Goal: Task Accomplishment & Management: Use online tool/utility

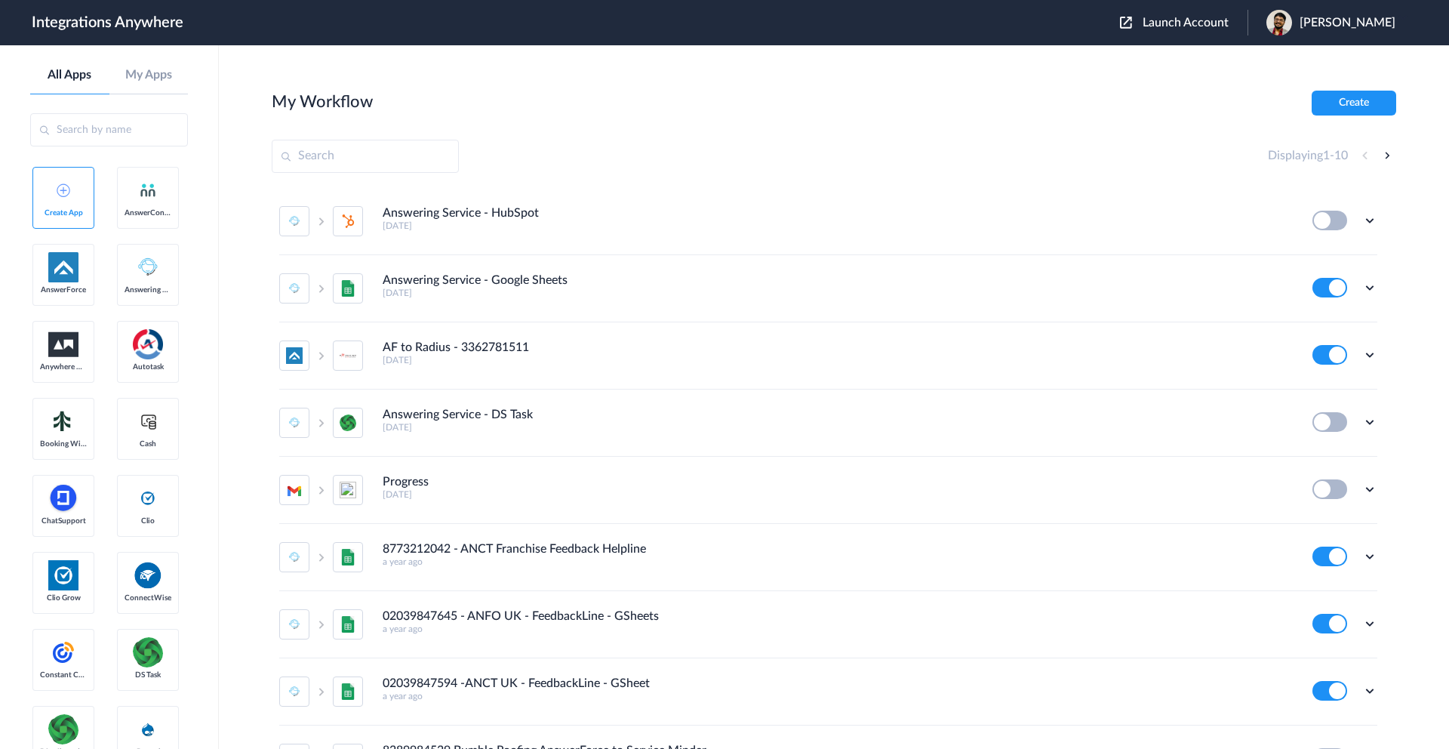
click at [1198, 20] on span "Launch Account" at bounding box center [1186, 23] width 86 height 12
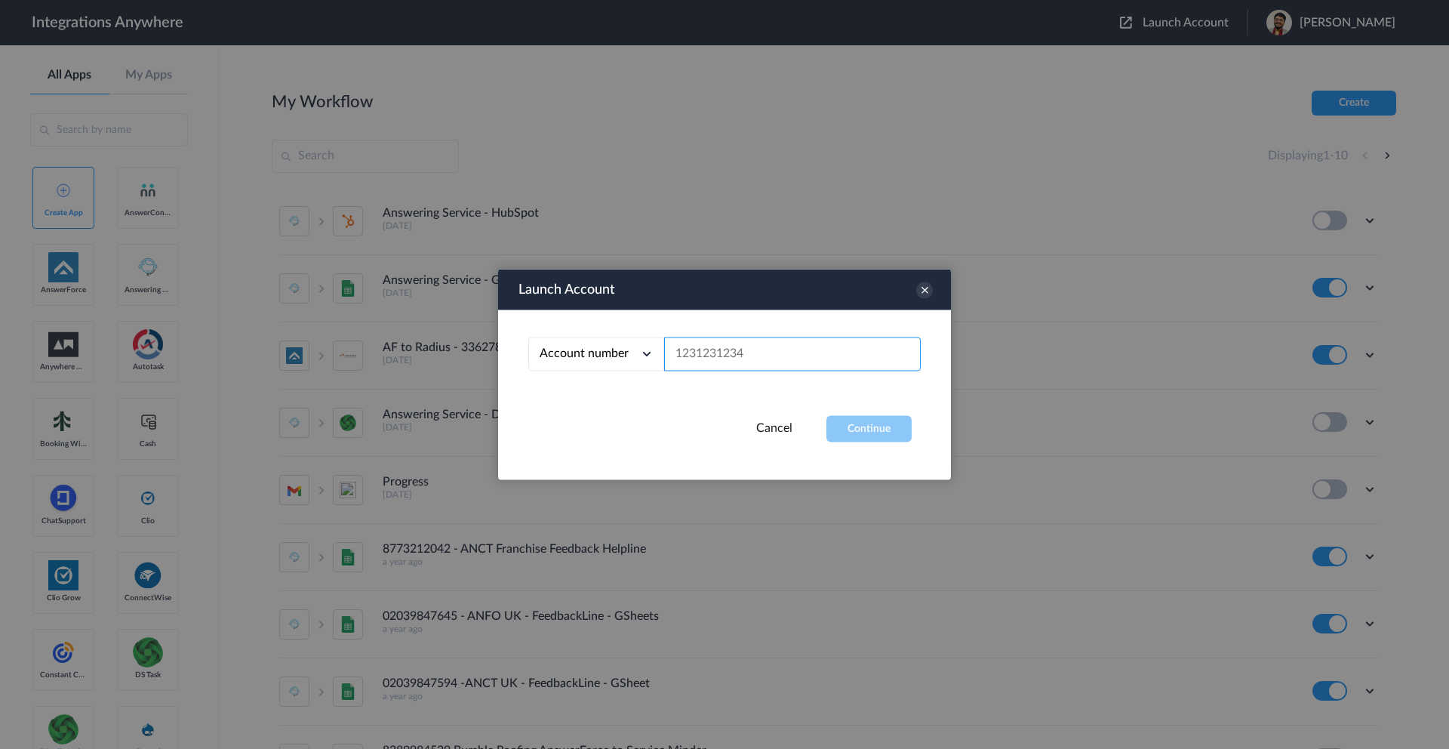
click at [702, 357] on input "text" at bounding box center [792, 354] width 257 height 34
paste input "2523519819"
type input "2523519819"
click at [859, 438] on button "Continue" at bounding box center [868, 429] width 85 height 26
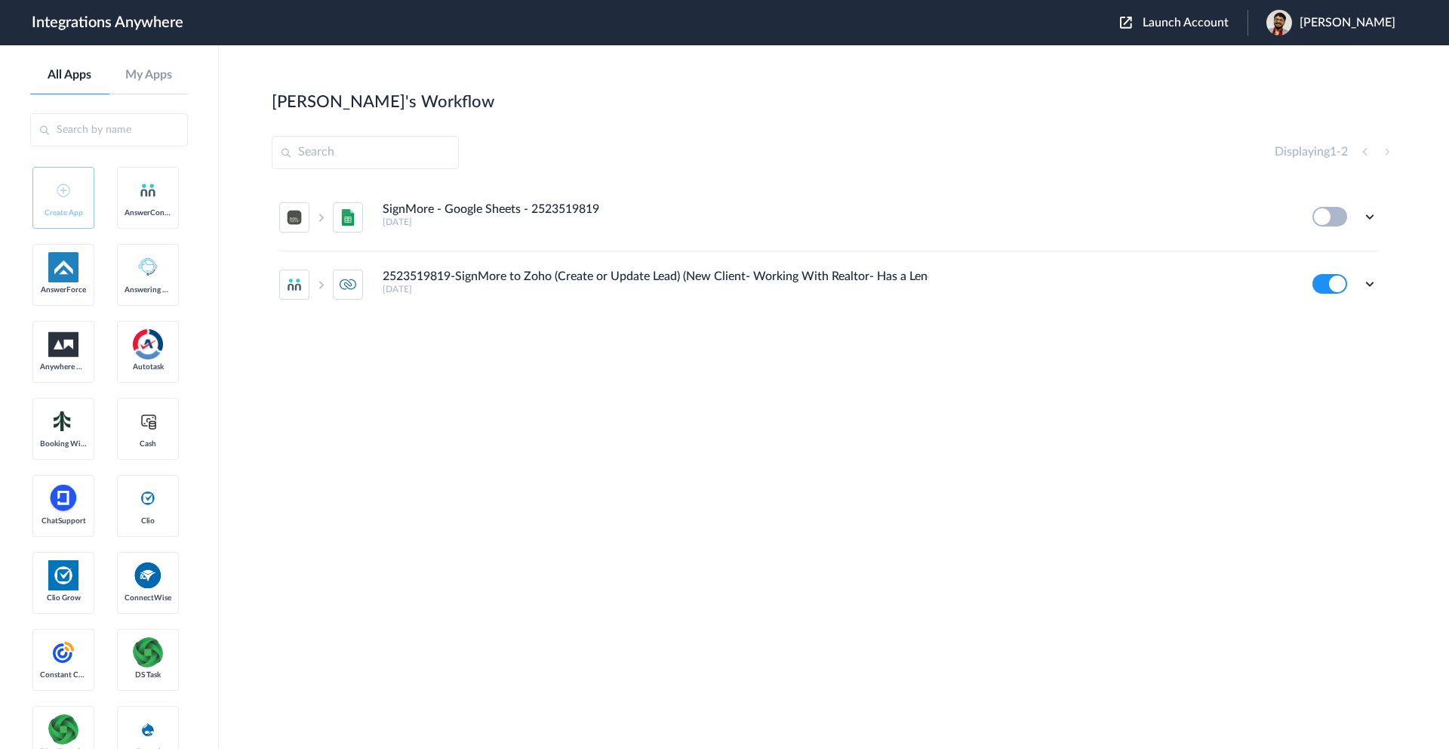
click at [1378, 288] on ul "SignMore - Google Sheets - 2523519819 2 years ago Edit Task history Delete 2523…" at bounding box center [828, 251] width 1113 height 134
click at [1370, 288] on icon at bounding box center [1369, 283] width 15 height 15
click at [1337, 318] on li "Edit" at bounding box center [1328, 319] width 98 height 28
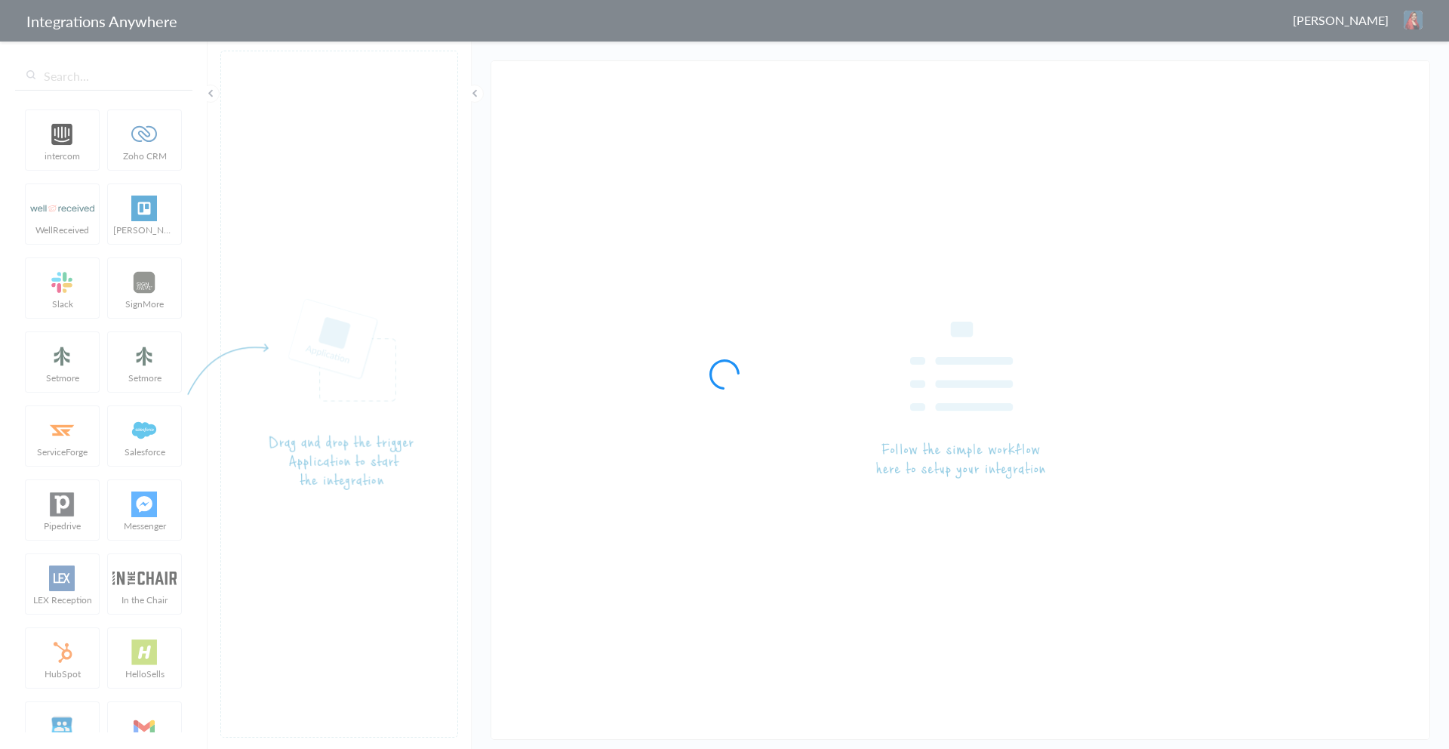
type input "2523519819-SignMore to Zoho (Create or Update Lead) (New Client- Working With R…"
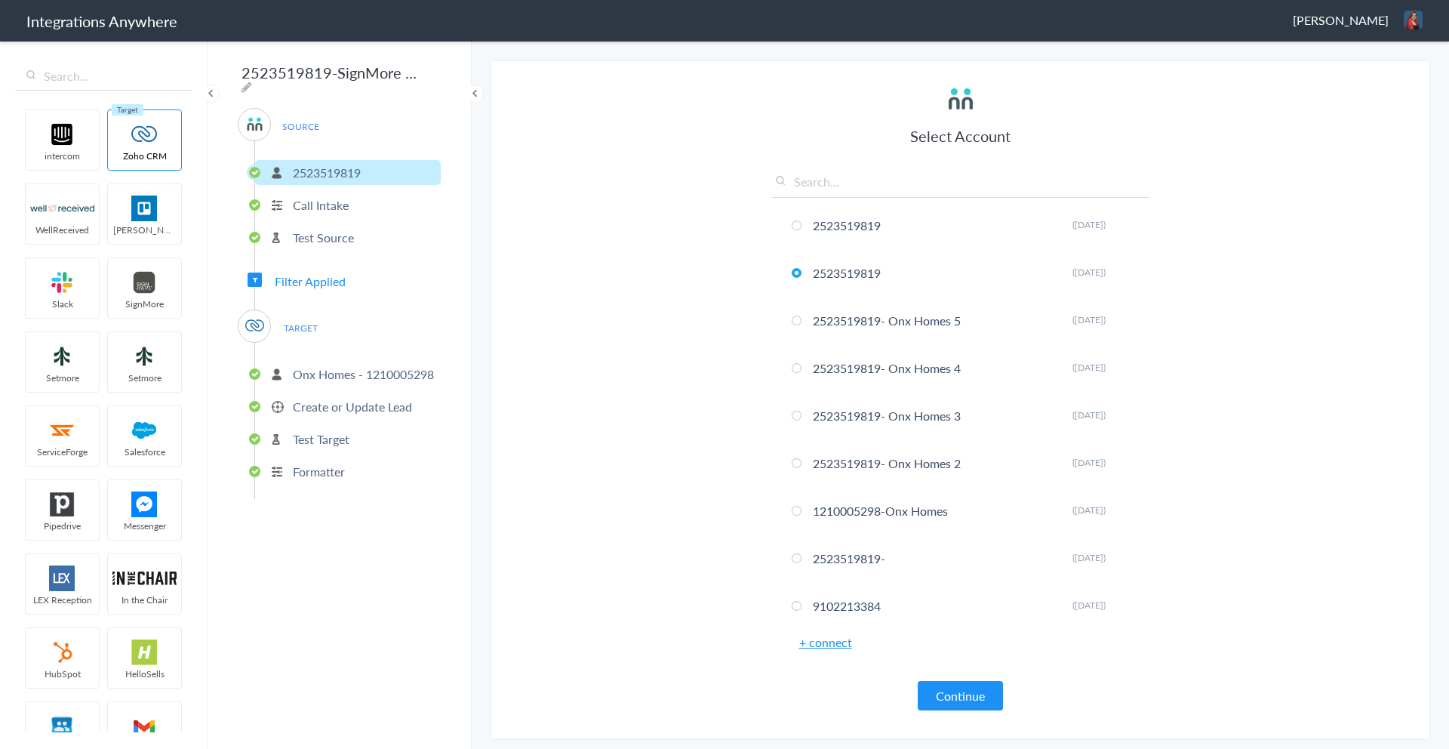
scroll to position [795, 0]
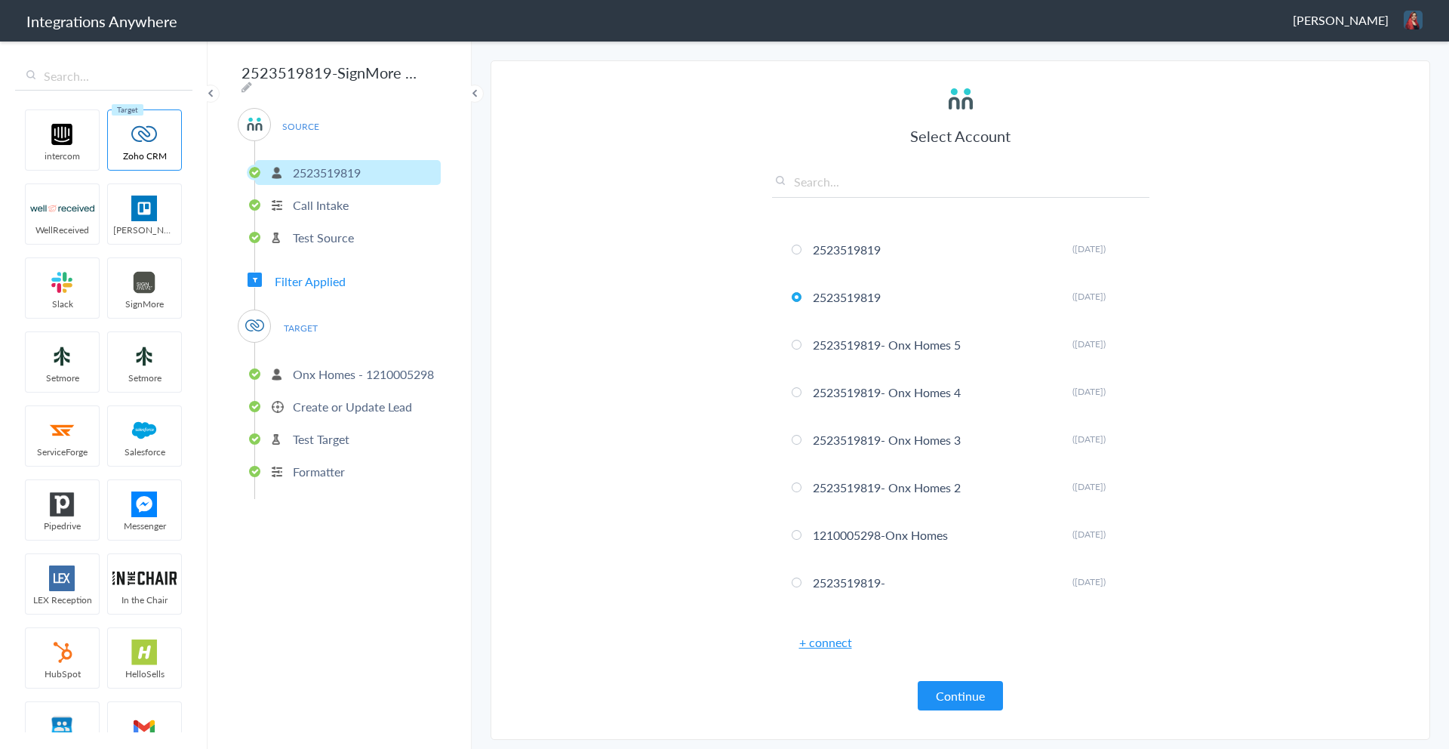
click at [340, 205] on p "Call Intake" at bounding box center [321, 204] width 56 height 17
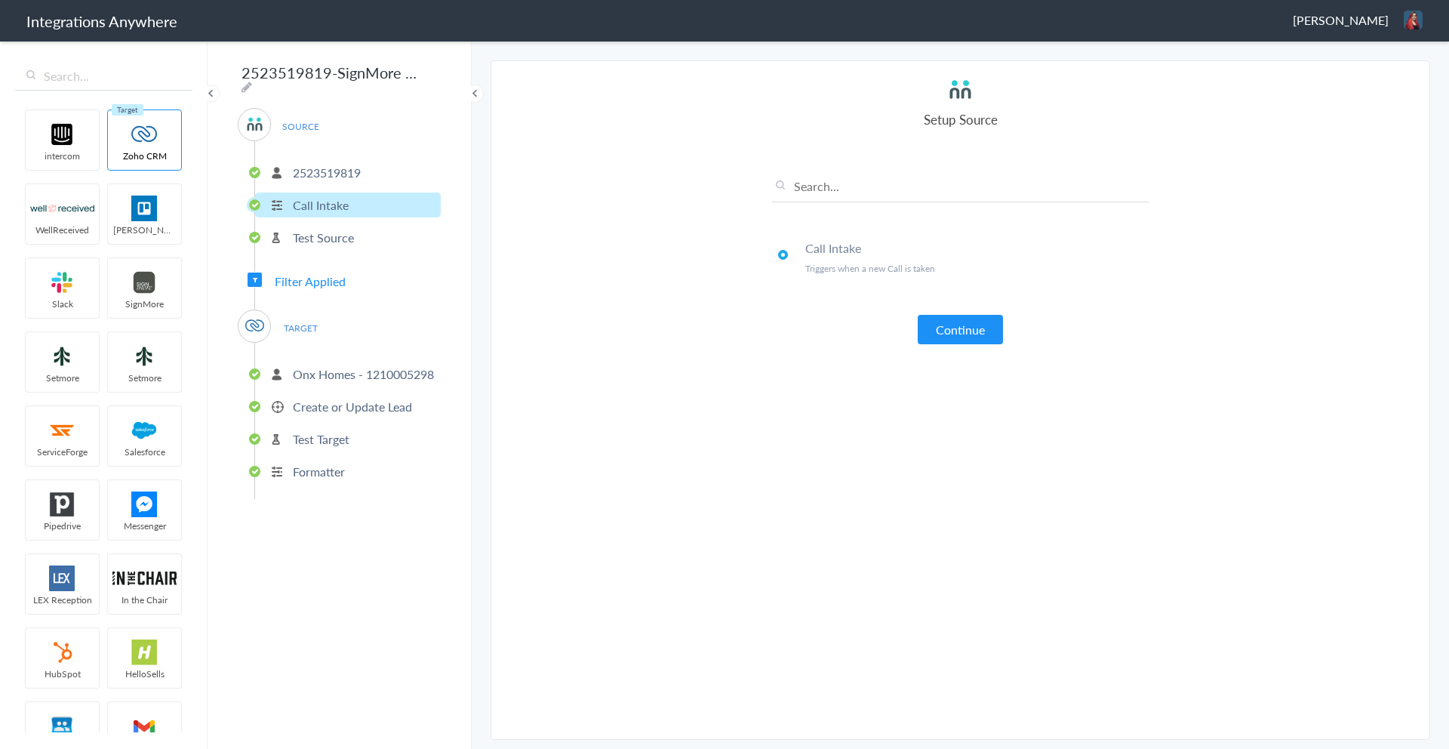
click at [373, 375] on p "Onx Homes - 1210005298" at bounding box center [363, 373] width 141 height 17
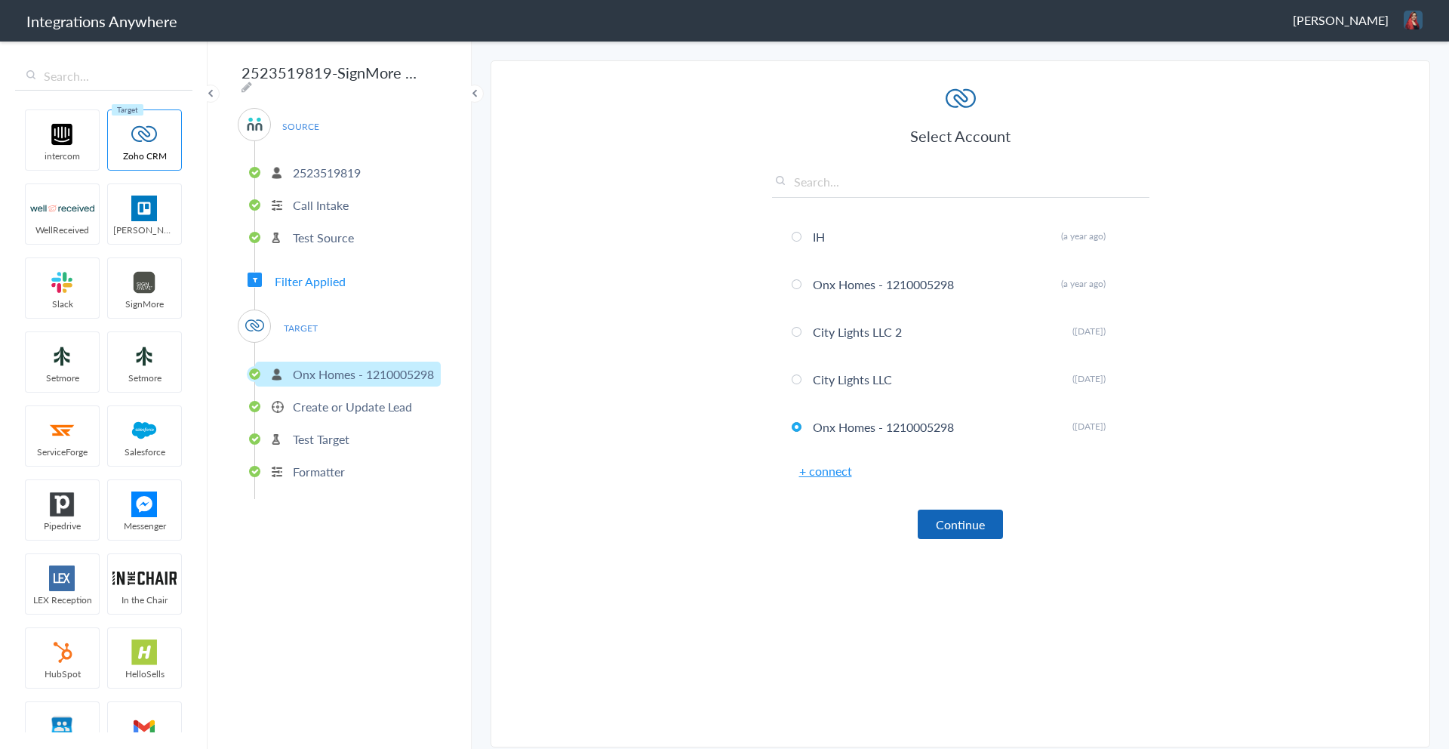
click at [955, 528] on button "Continue" at bounding box center [960, 523] width 85 height 29
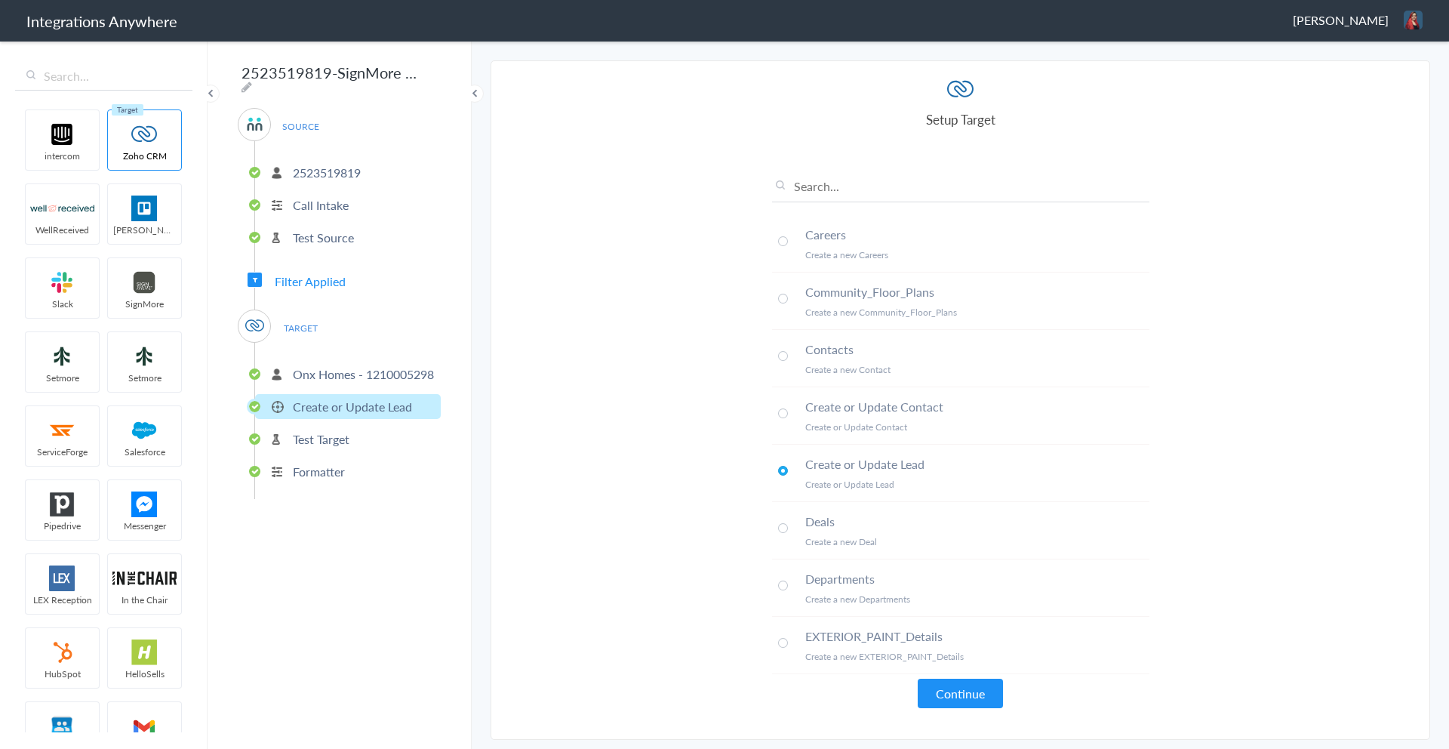
scroll to position [583, 0]
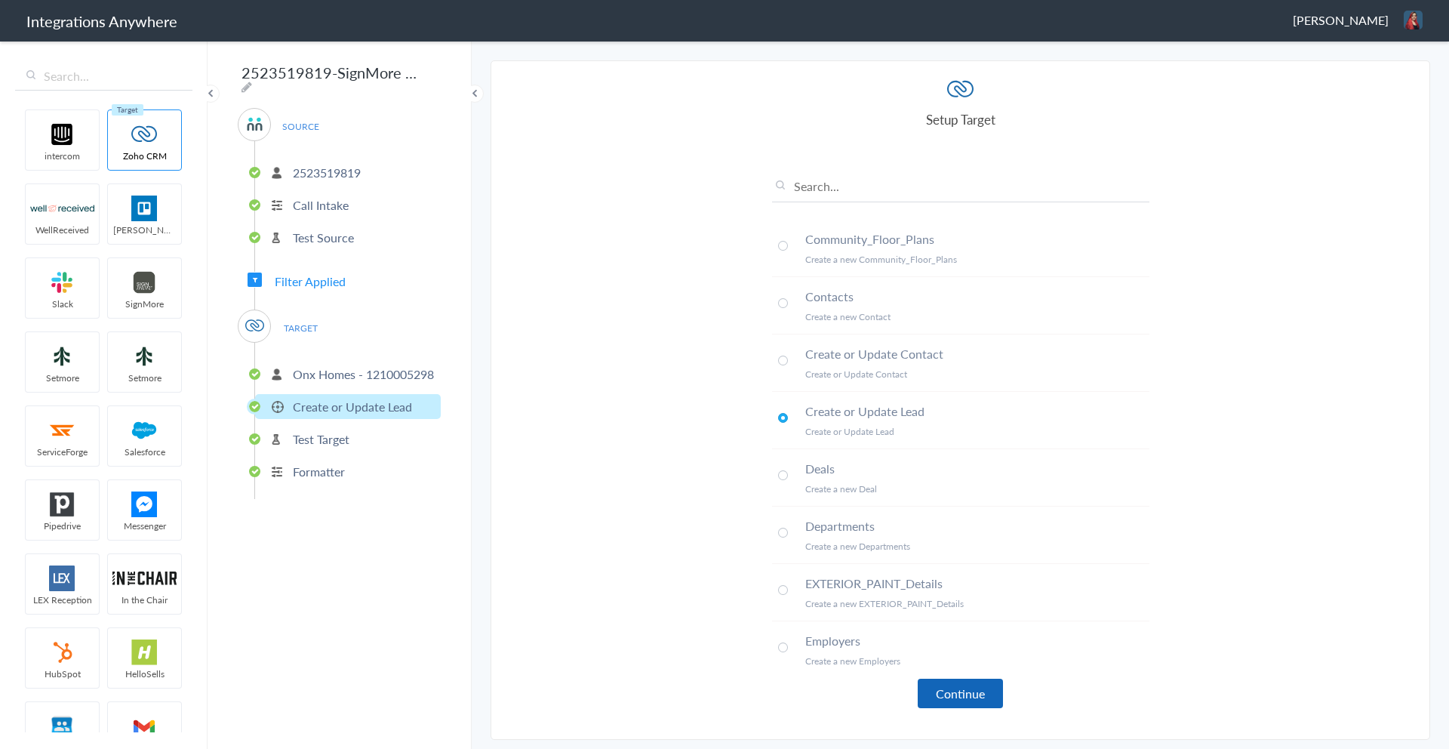
click at [959, 687] on button "Continue" at bounding box center [960, 692] width 85 height 29
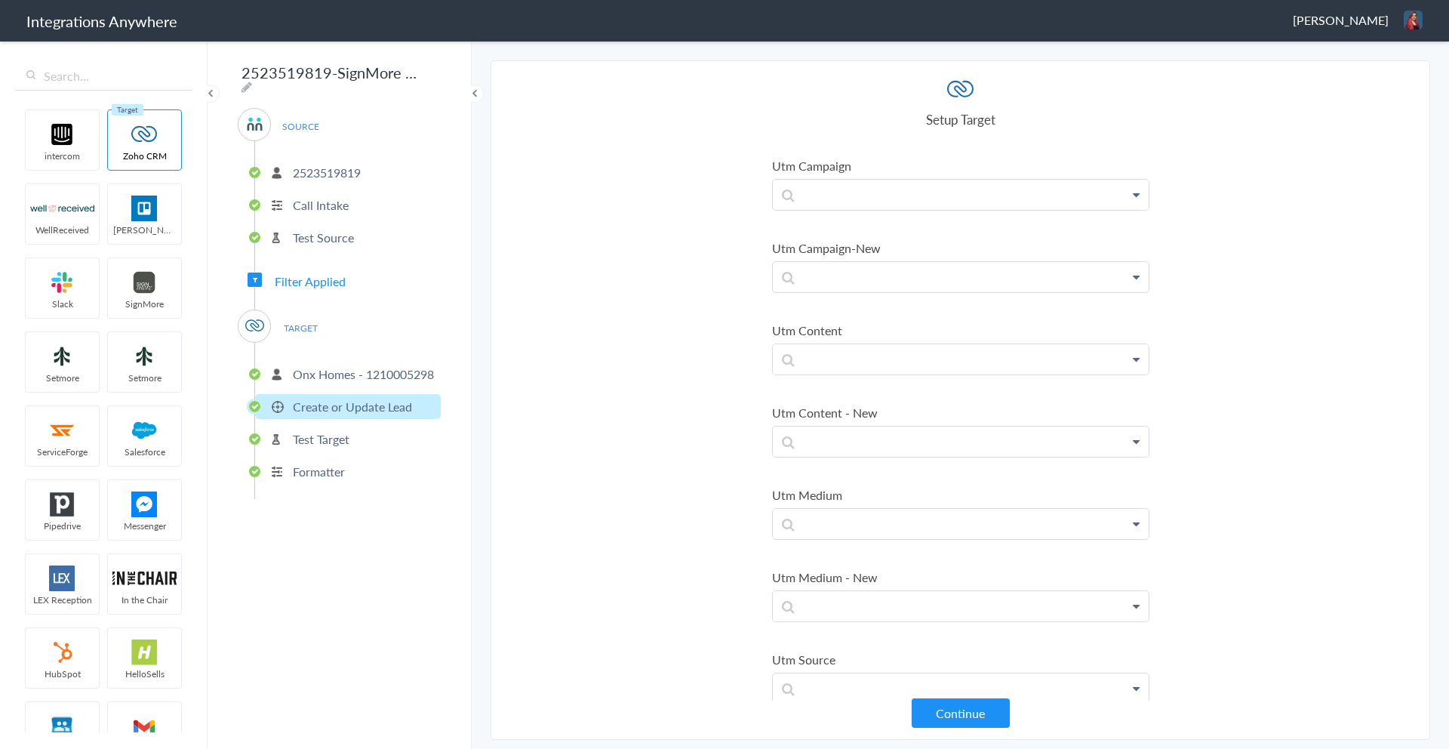
scroll to position [9150, 0]
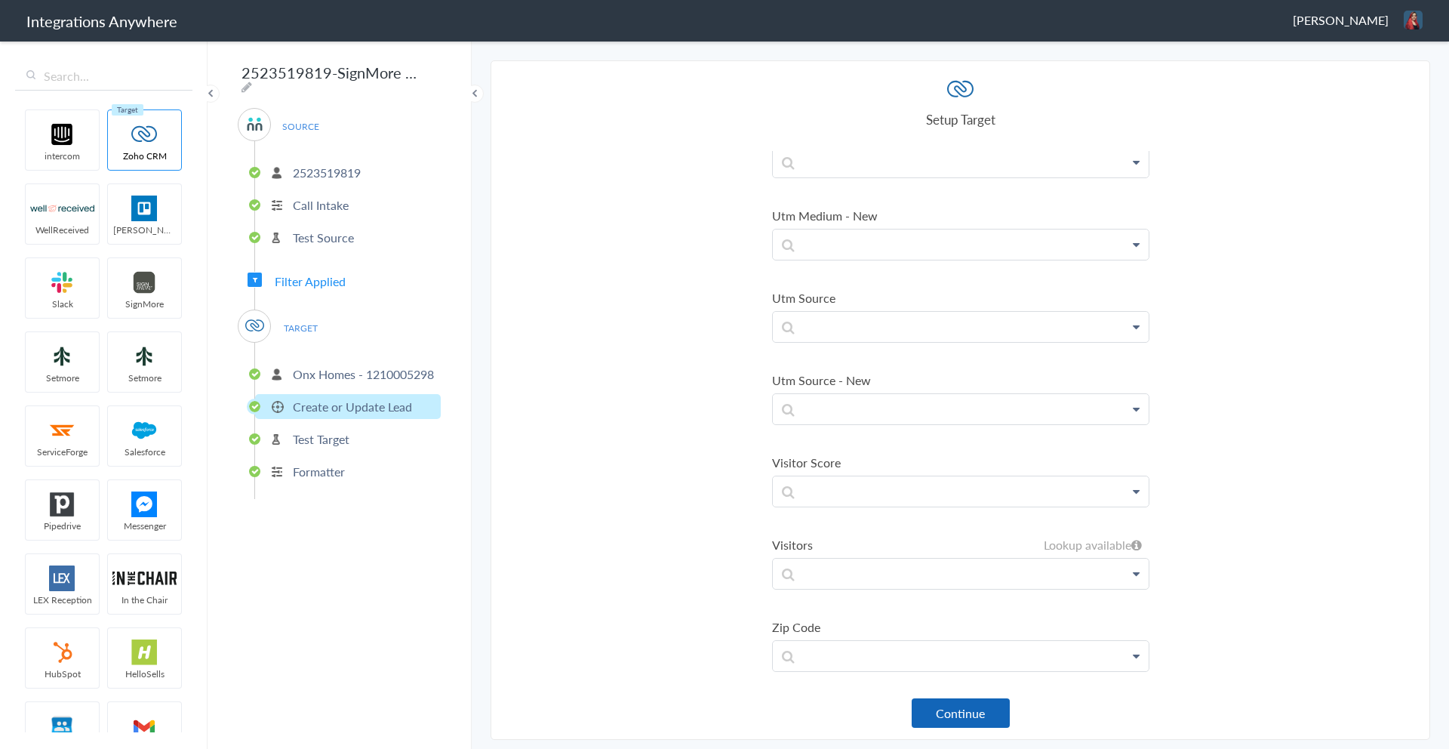
click at [986, 724] on button "Continue" at bounding box center [961, 712] width 98 height 29
